Goal: Obtain resource: Download file/media

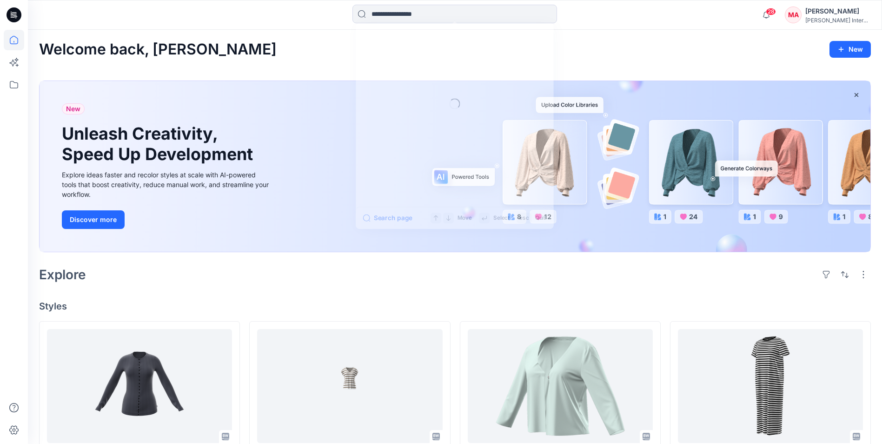
drag, startPoint x: 456, startPoint y: 10, endPoint x: 457, endPoint y: 4, distance: 6.6
click at [455, 11] on input at bounding box center [455, 14] width 205 height 19
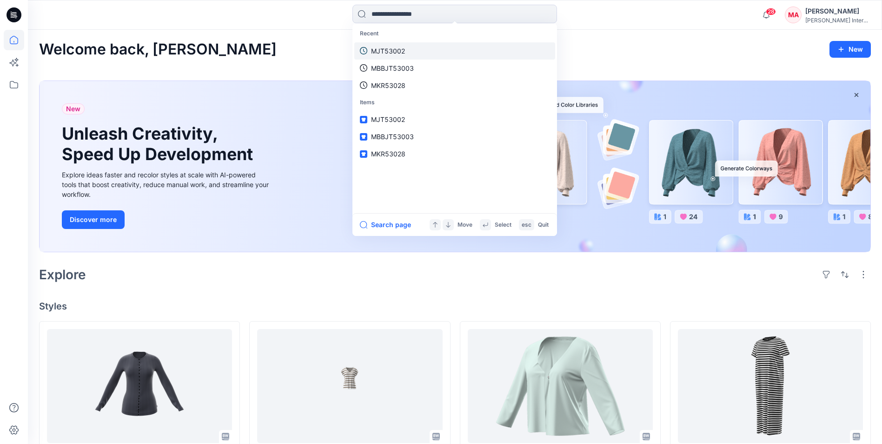
click at [407, 46] on link "MJT53002" at bounding box center [454, 50] width 201 height 17
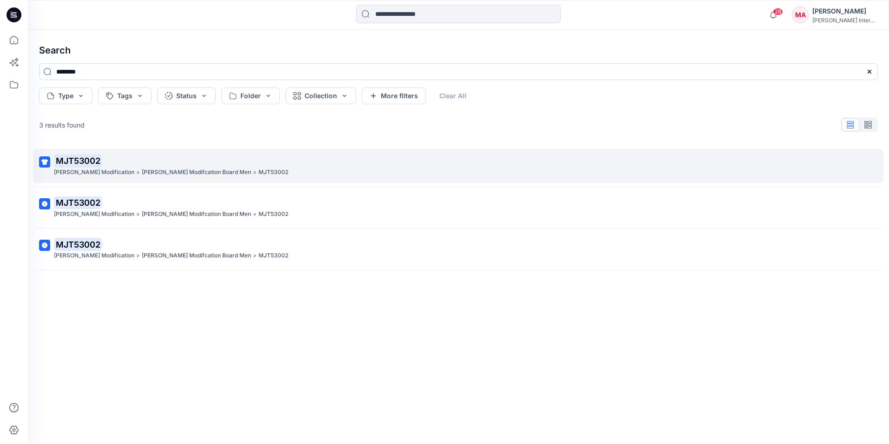
click at [100, 167] on p "[PERSON_NAME] Modification" at bounding box center [94, 172] width 80 height 10
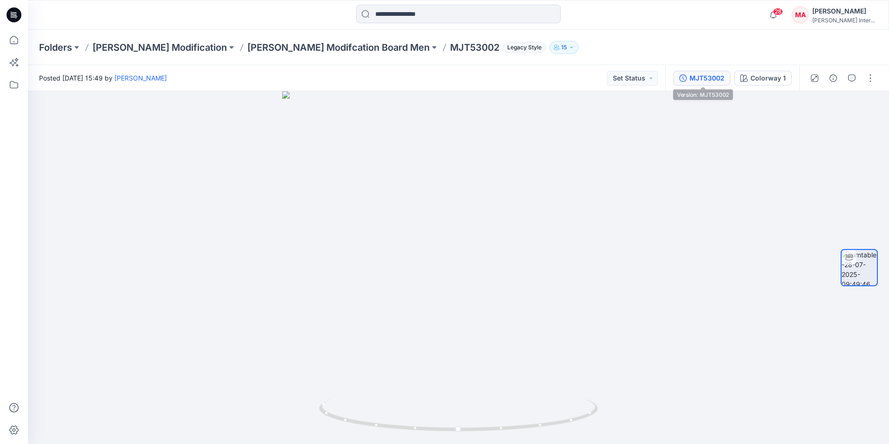
click at [711, 79] on div "MJT53002" at bounding box center [707, 78] width 35 height 10
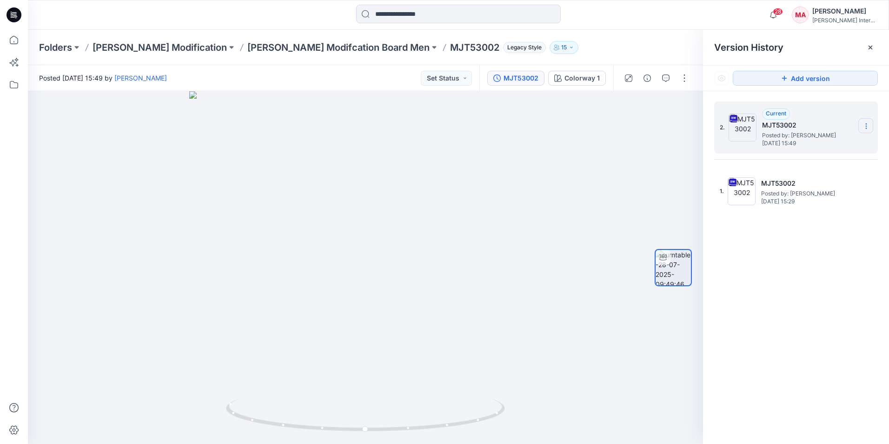
click at [866, 127] on icon at bounding box center [866, 125] width 7 height 7
click at [806, 143] on span "Download Source BW File" at bounding box center [819, 144] width 78 height 11
drag, startPoint x: 865, startPoint y: 1, endPoint x: 613, endPoint y: 34, distance: 254.2
click at [613, 34] on div "Folders [PERSON_NAME] Modification [PERSON_NAME] Modifcation Board Men MJT53002…" at bounding box center [458, 47] width 861 height 35
click at [446, 21] on input at bounding box center [458, 14] width 205 height 19
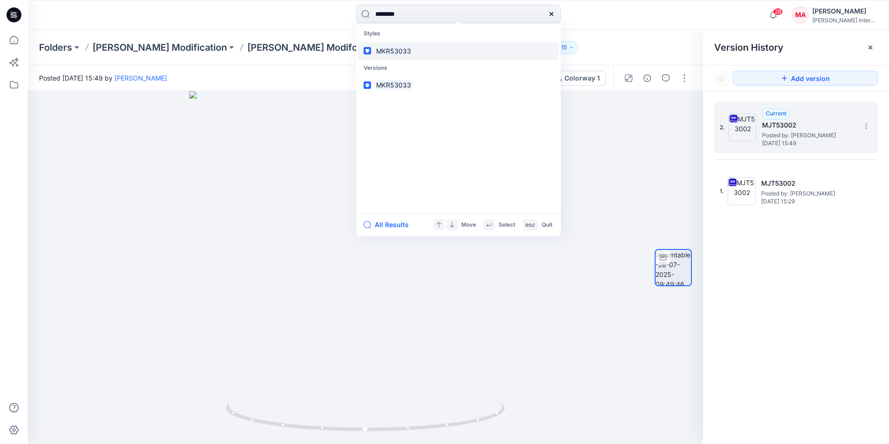
type input "********"
click at [409, 58] on link "MKR53033" at bounding box center [458, 50] width 201 height 17
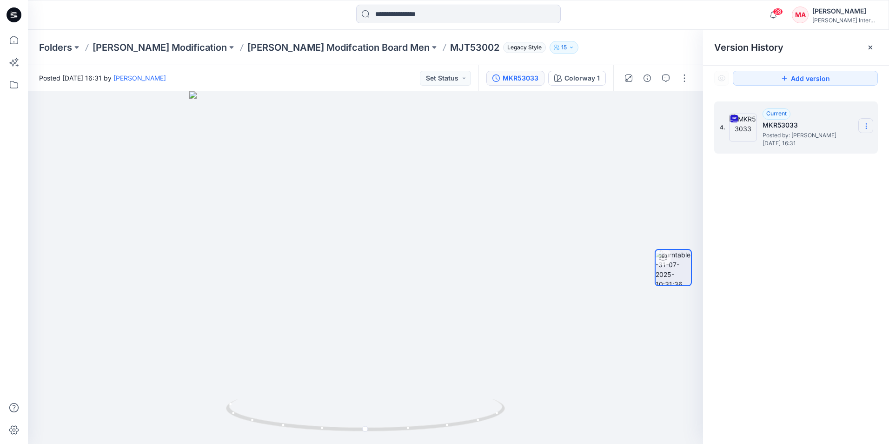
click at [867, 125] on icon at bounding box center [866, 125] width 7 height 7
click at [801, 145] on span "Download Source BW File" at bounding box center [819, 144] width 78 height 11
